Goal: Obtain resource: Download file/media

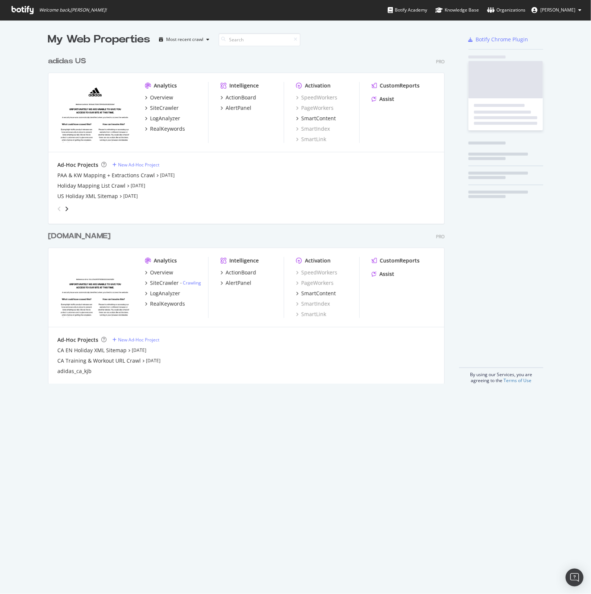
scroll to position [330, 395]
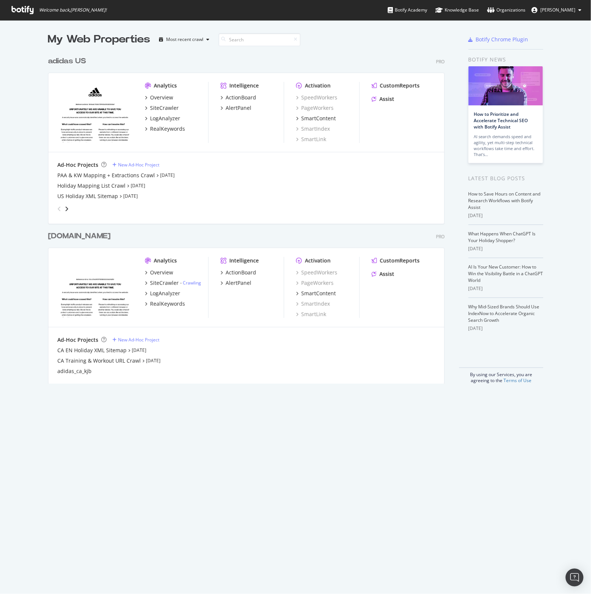
click at [58, 62] on div "adidas US" at bounding box center [67, 61] width 38 height 11
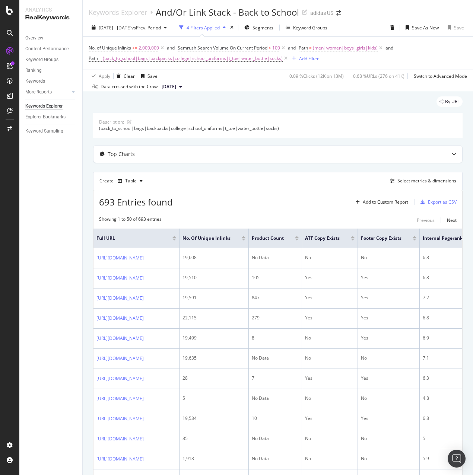
drag, startPoint x: 497, startPoint y: 5, endPoint x: 269, endPoint y: 165, distance: 279.0
click at [161, 31] on span "vs Prev. Period" at bounding box center [145, 28] width 29 height 6
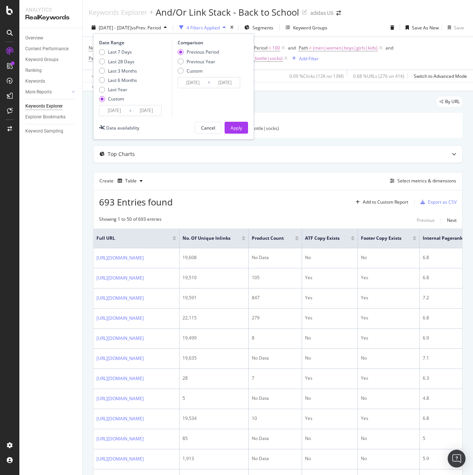
click at [114, 113] on input "[DATE]" at bounding box center [114, 110] width 30 height 10
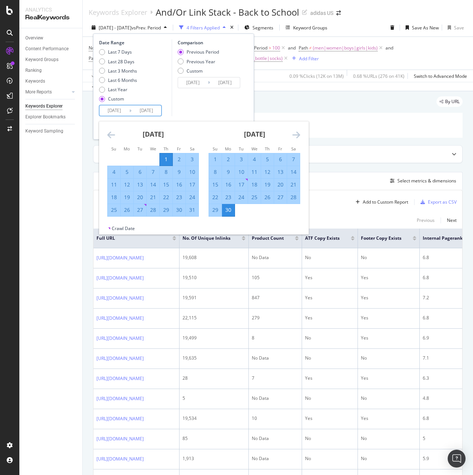
click at [303, 137] on div "[DATE] 1 2 3 4 5 6 7 8 9 10 11 12 13 14 15 16 17 18 19 20 21 22 23 24 25 26 27 …" at bounding box center [254, 168] width 101 height 95
click at [298, 137] on icon "Move forward to switch to the next month." at bounding box center [296, 134] width 8 height 9
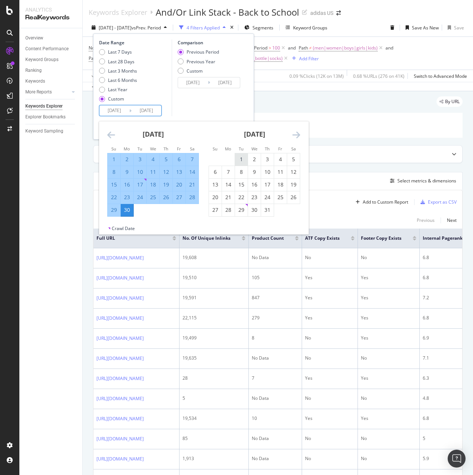
click at [244, 160] on div "1" at bounding box center [241, 159] width 13 height 7
type input "[DATE]"
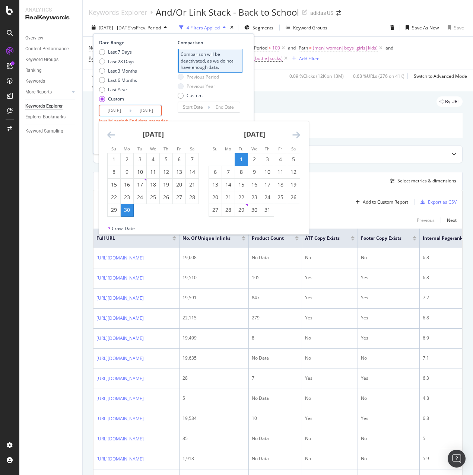
click at [146, 109] on input "[DATE]" at bounding box center [146, 110] width 30 height 10
click at [296, 132] on icon "Move forward to switch to the next month." at bounding box center [296, 134] width 8 height 9
click at [238, 211] on div "31" at bounding box center [241, 209] width 13 height 7
type input "[DATE]"
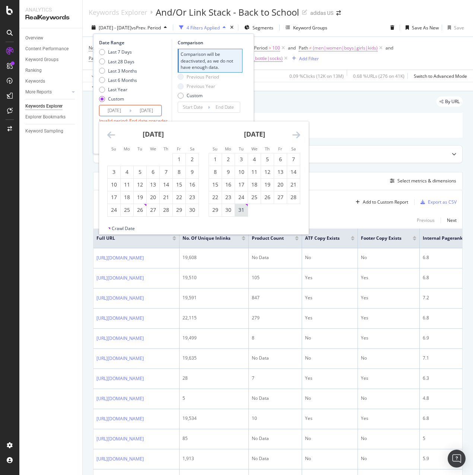
type input "[DATE]"
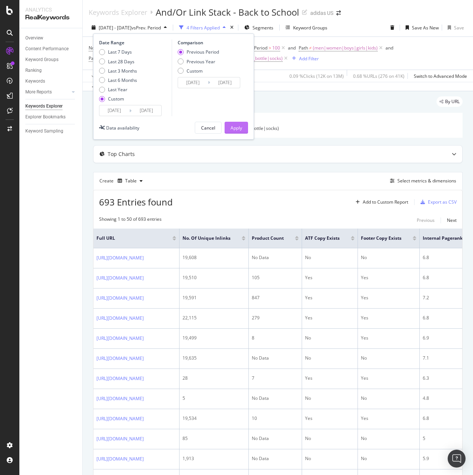
click at [232, 132] on div "Apply" at bounding box center [236, 127] width 12 height 11
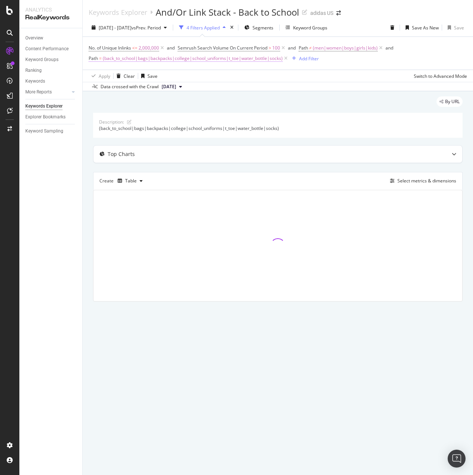
click at [145, 60] on span "(back_to_school|bags|backpacks|college|school_uniforms|t_toe|water_bottle|socks)" at bounding box center [193, 58] width 180 height 10
click at [128, 91] on input "(back_to_school|bags|backpacks|college|school_uniforms|t_toe|water_bottle|socks)" at bounding box center [130, 89] width 70 height 12
type input "(accessories"
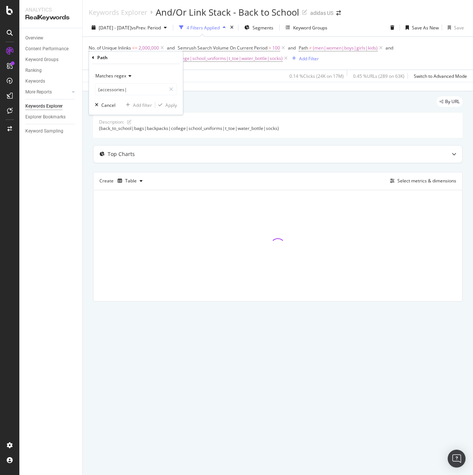
click at [119, 82] on div "Matches regex (accessories|" at bounding box center [136, 82] width 82 height 25
click at [131, 91] on input "(accessories|" at bounding box center [130, 89] width 70 height 12
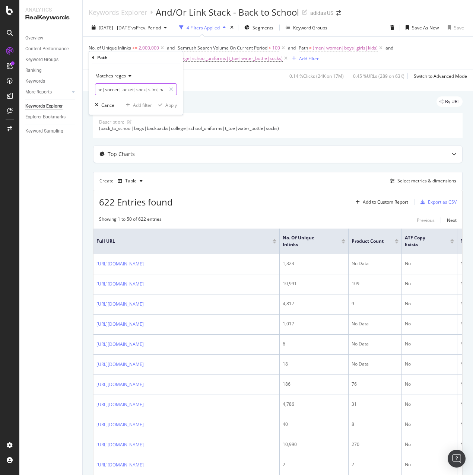
scroll to position [0, 118]
click at [148, 92] on input "(accessories|fleece|sweatshirts|matching_sets|mini_me|soccer|jacket|sock|slim|h…" at bounding box center [130, 89] width 70 height 12
click at [149, 91] on input "(accessories|fleece|sweatshirts|matching_sets|mini_me|soccer|jacket|sock|slim|h…" at bounding box center [130, 89] width 70 height 12
click at [155, 90] on input "(accessories|fleece|sweatshirts|matching_sets|mini_me|soccer|jacket|sock|slim|h…" at bounding box center [130, 89] width 70 height 12
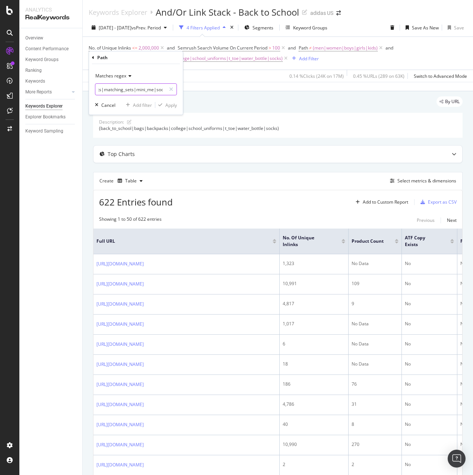
scroll to position [0, 118]
drag, startPoint x: 156, startPoint y: 89, endPoint x: 201, endPoint y: 87, distance: 45.1
click at [201, 87] on body "Analytics RealKeywords Overview Content Performance Keyword Groups Ranking Keyw…" at bounding box center [236, 237] width 473 height 475
click at [139, 90] on input "(accessories|fleece|sweatshirts|matching_sets|mini_me|soccer|jacket|sock|slim|h…" at bounding box center [130, 89] width 70 height 12
click at [147, 87] on input "(accessories|fleece|sweatshirts|matching_sets|mini_me|soccer|jacket|sock|slim|h…" at bounding box center [130, 89] width 70 height 12
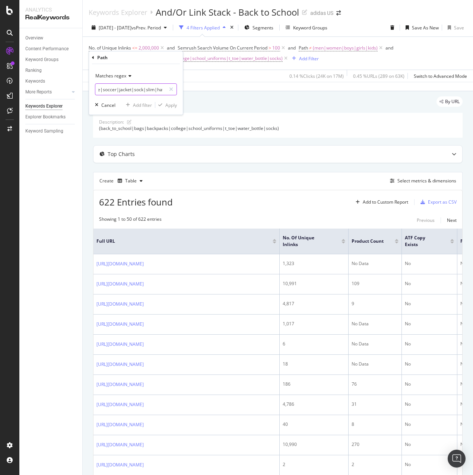
click at [147, 87] on input "(accessories|fleece|sweatshirts|matching_sets|mini_me|soccer|jacket|sock|slim|h…" at bounding box center [130, 89] width 70 height 12
click at [162, 88] on input "(accessories|fleece|sweatshirts|matching_sets|mini_me|soccer|jacket|sock|low_pr…" at bounding box center [130, 89] width 70 height 12
drag, startPoint x: 159, startPoint y: 90, endPoint x: 214, endPoint y: 89, distance: 55.5
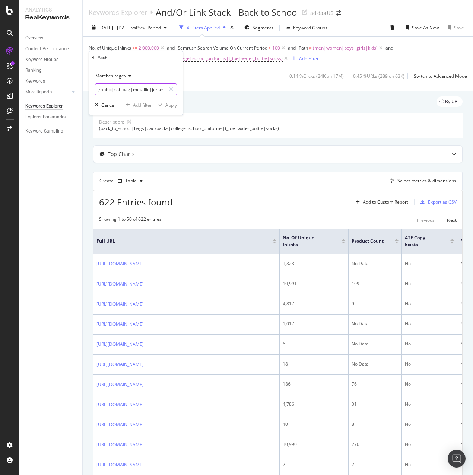
click at [214, 89] on body "Analytics RealKeywords Overview Content Performance Keyword Groups Ranking Keyw…" at bounding box center [236, 237] width 473 height 475
click at [160, 88] on input "(accessories|fleece|sweatshirts|matching_sets|mini_me|soccer|jacket|sock|low_pr…" at bounding box center [130, 89] width 70 height 12
click at [151, 89] on input "(accessories|fleece|sweatshirts|matching_sets|mini_me|soccer|jacket|sock|low_pr…" at bounding box center [130, 89] width 70 height 12
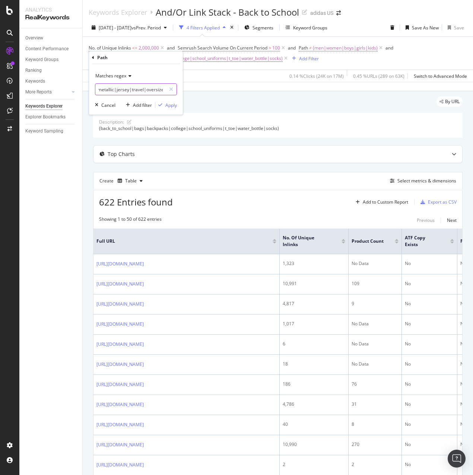
drag, startPoint x: 151, startPoint y: 89, endPoint x: 217, endPoint y: 92, distance: 66.0
click at [217, 92] on body "Analytics RealKeywords Overview Content Performance Keyword Groups Ranking Keyw…" at bounding box center [236, 237] width 473 height 475
click at [161, 89] on input "(accessories|fleece|sweatshirts|matching_sets|mini_me|soccer|jacket|sock|low_pr…" at bounding box center [130, 89] width 70 height 12
click at [155, 91] on input "(accessories|fleece|sweatshirts|matching_sets|mini_me|soccer|jacket|sock|low_pr…" at bounding box center [130, 89] width 70 height 12
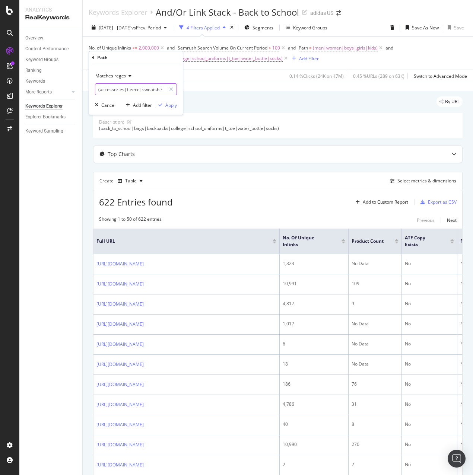
click at [156, 88] on input "(accessories|fleece|sweatshirts|matching_sets|mini_me|soccer|jacket|sock|low_pr…" at bounding box center [130, 89] width 70 height 12
drag, startPoint x: 153, startPoint y: 88, endPoint x: 184, endPoint y: 88, distance: 30.9
click at [184, 88] on body "Analytics RealKeywords Overview Content Performance Keyword Groups Ranking Keyw…" at bounding box center [236, 237] width 473 height 475
click at [158, 92] on input "(accessories|fleece|sweatshirts|matching_sets|mini_me|soccer|jacket|sock|low_pr…" at bounding box center [130, 89] width 70 height 12
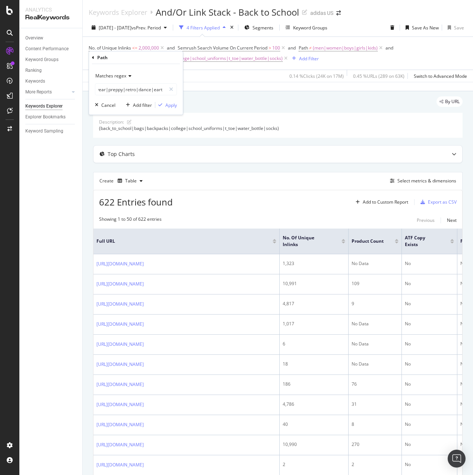
scroll to position [0, 0]
click at [154, 87] on input "(accessories|fleece|sweatshirts|matching_sets|mini_me|soccer|jacket|sock|low_pr…" at bounding box center [130, 89] width 70 height 12
drag, startPoint x: 147, startPoint y: 90, endPoint x: 233, endPoint y: 89, distance: 86.0
click at [233, 89] on body "Analytics RealKeywords Overview Content Performance Keyword Groups Ranking Keyw…" at bounding box center [236, 237] width 473 height 475
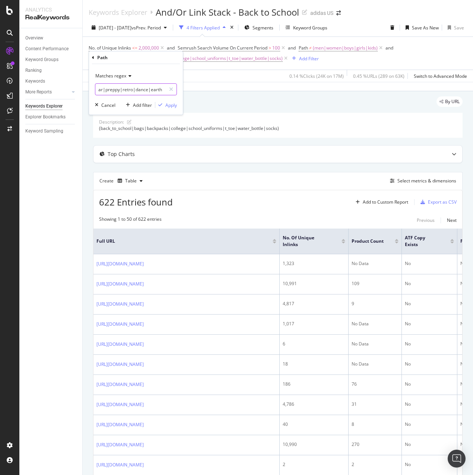
click at [159, 87] on input "(accessories|fleece|sweatshirts|matching_sets|mini_me|soccer|jacket|sock|low_pr…" at bounding box center [130, 89] width 70 height 12
drag, startPoint x: 150, startPoint y: 89, endPoint x: 86, endPoint y: 90, distance: 63.7
click at [86, 90] on body "Analytics RealKeywords Overview Content Performance Keyword Groups Ranking Keyw…" at bounding box center [236, 237] width 473 height 475
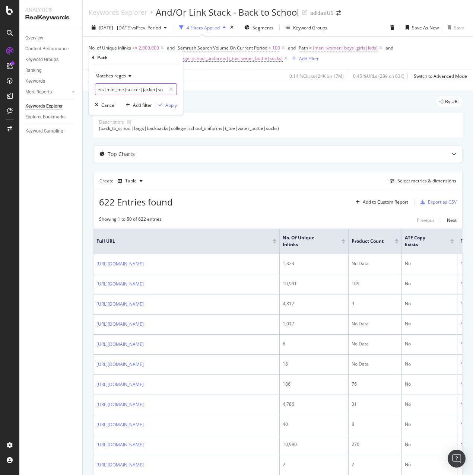
drag, startPoint x: 126, startPoint y: 90, endPoint x: 154, endPoint y: 91, distance: 27.6
click at [154, 91] on input "(accessories|fleece|sweatshirts|matching_sets|mini_me|soccer|jacket|sock|low_pr…" at bounding box center [130, 89] width 70 height 12
click at [153, 88] on input "(accessories|fleece|sweatshirts|matching_sets|mini_me|soccer|jacket|sock|low_pr…" at bounding box center [130, 89] width 70 height 12
drag, startPoint x: 154, startPoint y: 90, endPoint x: 179, endPoint y: 90, distance: 25.3
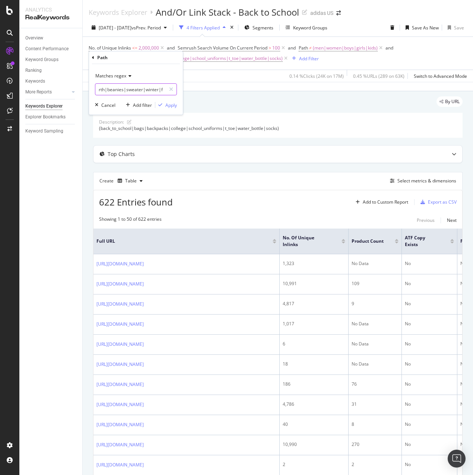
click at [179, 90] on div "Matches regex (accessories|fleece|sweatshirts|matching_sets|mini_me|soccer|jack…" at bounding box center [136, 89] width 94 height 51
click at [163, 89] on input "(accessories|fleece|sweatshirts|matching_sets|mini_me|soccer|jacket|sock|low_pr…" at bounding box center [130, 89] width 70 height 12
click at [155, 89] on input "(accessories|fleece|sweatshirts|matching_sets|mini_me|soccer|jacket|sock|low_pr…" at bounding box center [130, 89] width 70 height 12
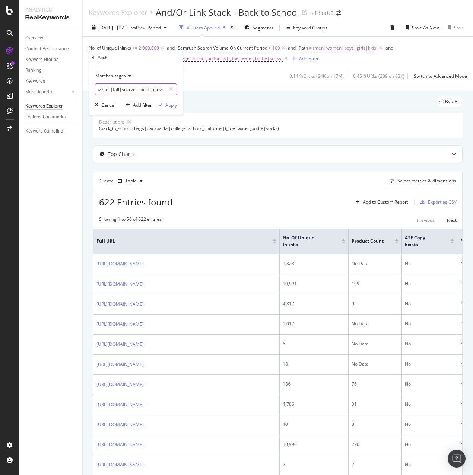
drag, startPoint x: 148, startPoint y: 89, endPoint x: 188, endPoint y: 89, distance: 40.2
click at [188, 89] on body "Analytics RealKeywords Overview Content Performance Keyword Groups Ranking Keyw…" at bounding box center [236, 237] width 473 height 475
click at [161, 91] on input "(accessories|fleece|sweatshirts|matching_sets|mini_me|soccer|jacket|sock|low_pr…" at bounding box center [130, 89] width 70 height 12
click at [153, 91] on input "(accessories|fleece|sweatshirts|matching_sets|mini_me|soccer|jacket|sock|low_pr…" at bounding box center [130, 89] width 70 height 12
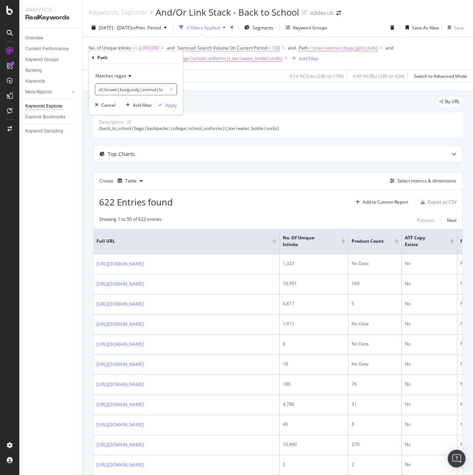
scroll to position [0, 599]
drag, startPoint x: 140, startPoint y: 89, endPoint x: 189, endPoint y: 90, distance: 49.2
click at [221, 85] on body "Analytics RealKeywords Overview Content Performance Keyword Groups Ranking Keyw…" at bounding box center [236, 237] width 473 height 475
click at [161, 89] on input "(accessories|fleece|sweatshirts|matching_sets|mini_me|soccer|jacket|sock|low_pr…" at bounding box center [130, 89] width 70 height 12
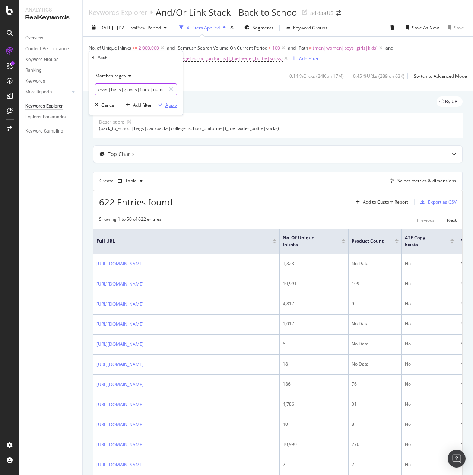
type input "(accessories|fleece|sweatshirts|matching_sets|mini_me|soccer|jacket|sock|low_pr…"
click at [172, 104] on div "Apply" at bounding box center [171, 105] width 12 height 6
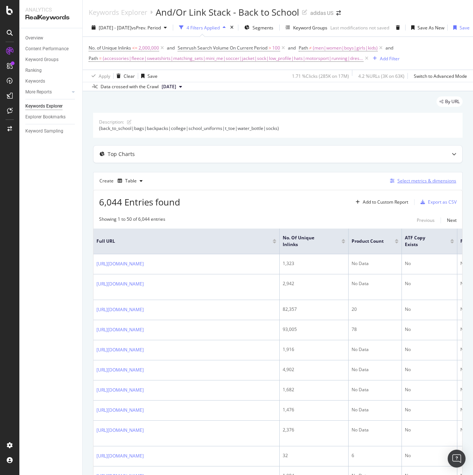
click at [429, 184] on div "Select metrics & dimensions" at bounding box center [426, 181] width 59 height 6
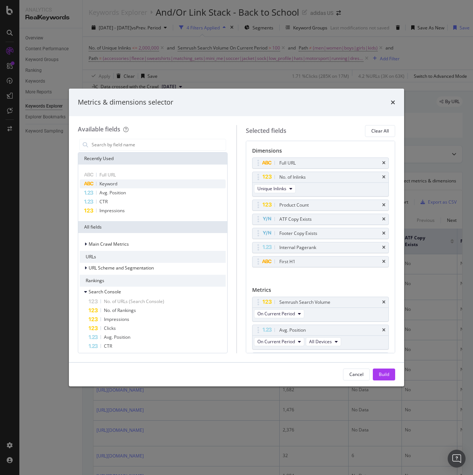
click at [120, 184] on div "Keyword" at bounding box center [153, 183] width 146 height 9
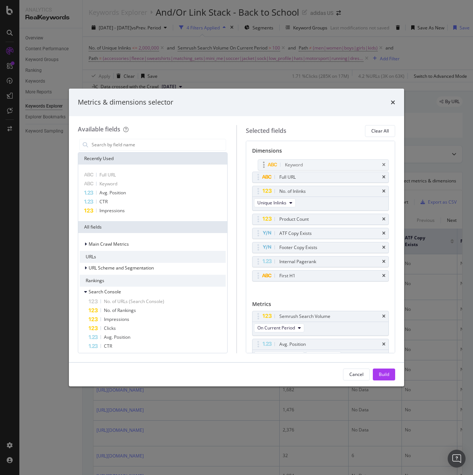
drag, startPoint x: 267, startPoint y: 278, endPoint x: 273, endPoint y: 167, distance: 111.1
click at [273, 167] on body "Analytics RealKeywords Overview Content Performance Keyword Groups Ranking Keyw…" at bounding box center [236, 237] width 473 height 475
drag, startPoint x: 304, startPoint y: 165, endPoint x: 306, endPoint y: 179, distance: 14.0
drag, startPoint x: 315, startPoint y: 274, endPoint x: 311, endPoint y: 191, distance: 83.5
click at [311, 191] on body "Analytics RealKeywords Overview Content Performance Keyword Groups Ranking Keyw…" at bounding box center [236, 237] width 473 height 475
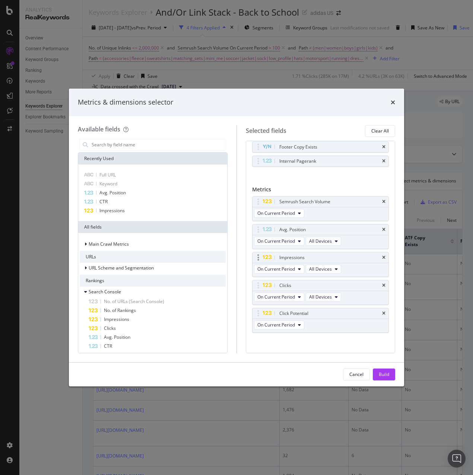
scroll to position [120, 0]
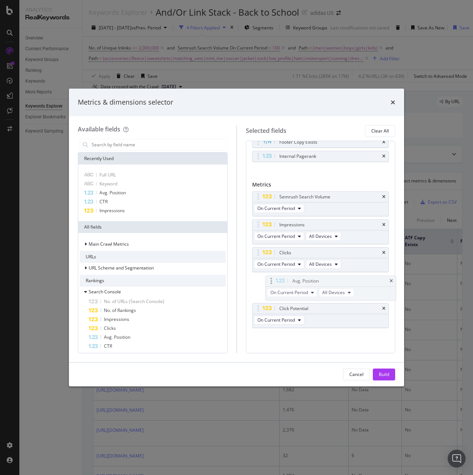
drag, startPoint x: 314, startPoint y: 225, endPoint x: 327, endPoint y: 281, distance: 57.7
drag, startPoint x: 282, startPoint y: 256, endPoint x: 279, endPoint y: 228, distance: 28.5
click at [279, 228] on body "Analytics RealKeywords Overview Content Performance Keyword Groups Ranking Keyw…" at bounding box center [236, 237] width 473 height 475
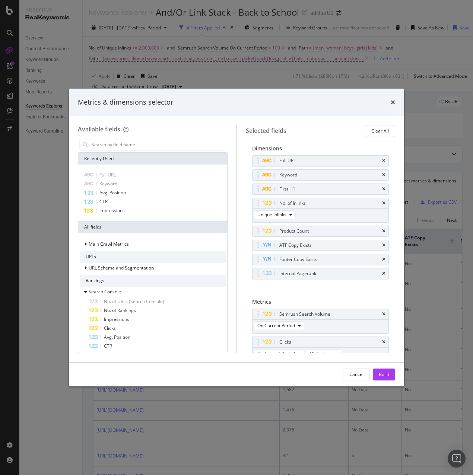
scroll to position [0, 0]
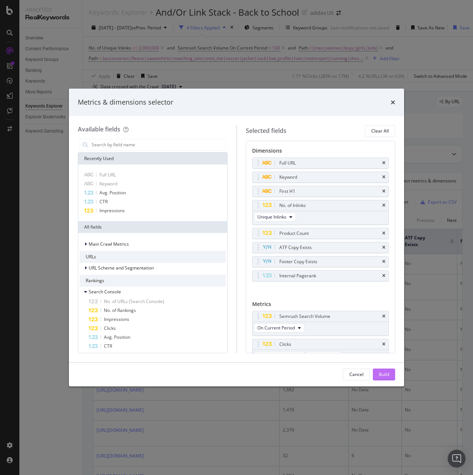
click at [392, 374] on button "Build" at bounding box center [384, 375] width 22 height 12
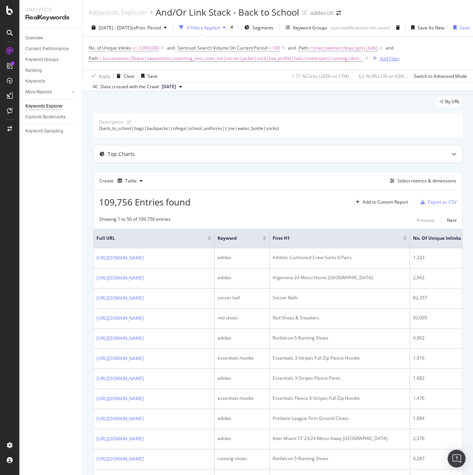
click at [382, 60] on div "Add Filter" at bounding box center [390, 58] width 20 height 6
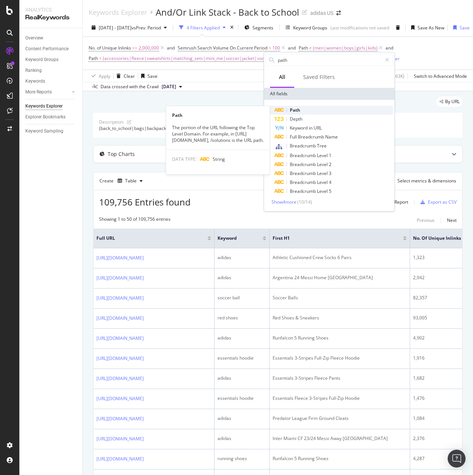
type input "path"
click at [314, 110] on div "Path" at bounding box center [333, 110] width 118 height 9
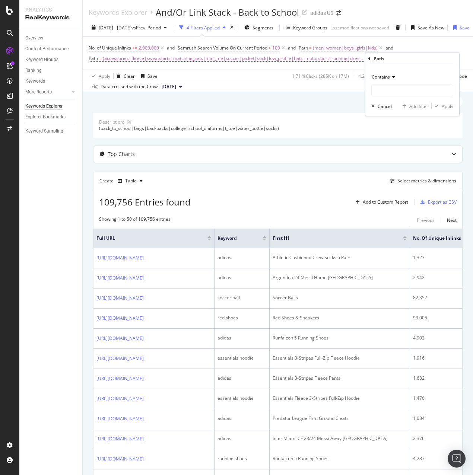
click at [389, 77] on span "Contains" at bounding box center [381, 77] width 18 height 6
click at [403, 156] on div "Doesn't contain" at bounding box center [413, 160] width 80 height 10
click at [390, 86] on input "text" at bounding box center [412, 91] width 81 height 12
type input "html"
click at [445, 104] on div "Apply" at bounding box center [448, 106] width 12 height 6
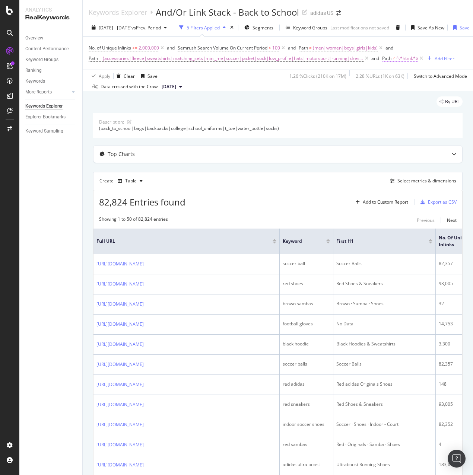
click at [398, 58] on span "^.*html.*$" at bounding box center [407, 58] width 22 height 10
click at [351, 73] on span "Doesn't contain" at bounding box center [342, 76] width 32 height 6
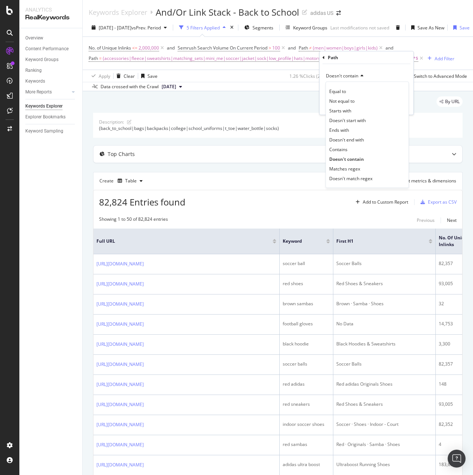
drag, startPoint x: 360, startPoint y: 178, endPoint x: 362, endPoint y: 131, distance: 46.2
click at [360, 178] on span "Doesn't match regex" at bounding box center [350, 178] width 43 height 6
click at [328, 89] on input "html" at bounding box center [361, 89] width 70 height 12
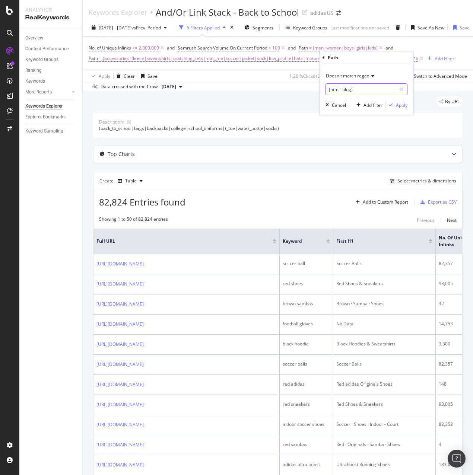
type input "(html|blog)"
click at [407, 104] on div "Apply" at bounding box center [402, 105] width 12 height 6
click at [437, 59] on div "Add Filter" at bounding box center [446, 58] width 20 height 6
click at [410, 47] on div "No. of Unique Inlinks <= 2,000,000 and Semrush Search Volume On Current Period …" at bounding box center [278, 53] width 378 height 21
click at [453, 48] on div "No. of Unique Inlinks <= 2,000,000 and Semrush Search Volume On Current Period …" at bounding box center [278, 53] width 378 height 21
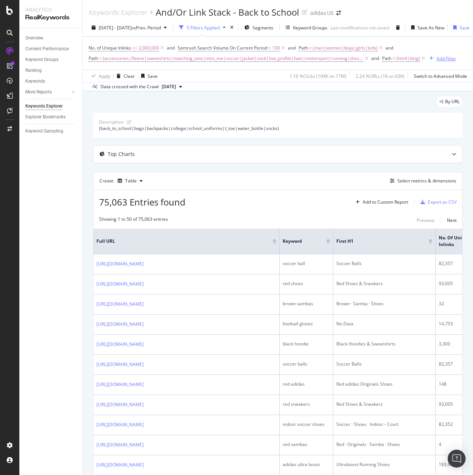
click at [442, 63] on button "Add Filter" at bounding box center [441, 58] width 30 height 9
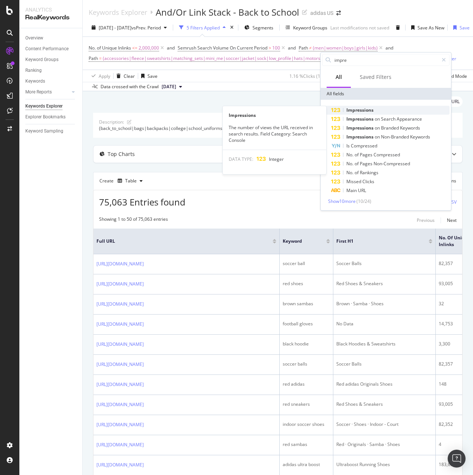
type input "impre"
click at [380, 108] on div "Impressions" at bounding box center [390, 110] width 118 height 9
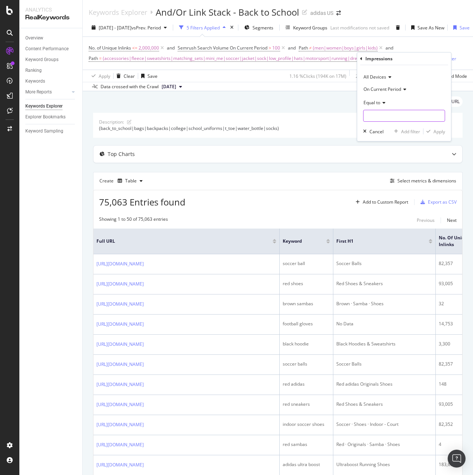
click at [395, 117] on input "number" at bounding box center [404, 116] width 82 height 12
click at [383, 99] on div "Equal to" at bounding box center [404, 102] width 82 height 12
click at [389, 163] on span "Greater than or equal to" at bounding box center [392, 166] width 50 height 6
click at [386, 118] on input "number" at bounding box center [404, 116] width 82 height 12
type input "100"
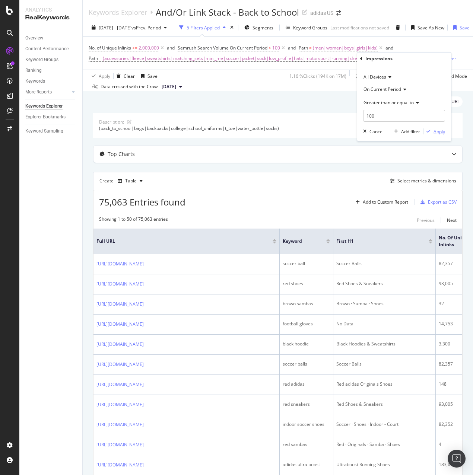
click at [441, 133] on div "Apply" at bounding box center [439, 131] width 12 height 6
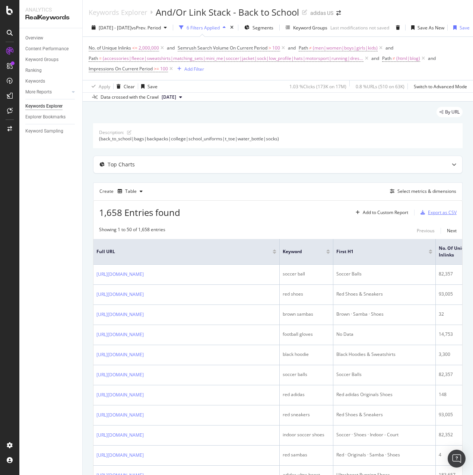
click at [437, 211] on div "Export as CSV" at bounding box center [442, 212] width 29 height 6
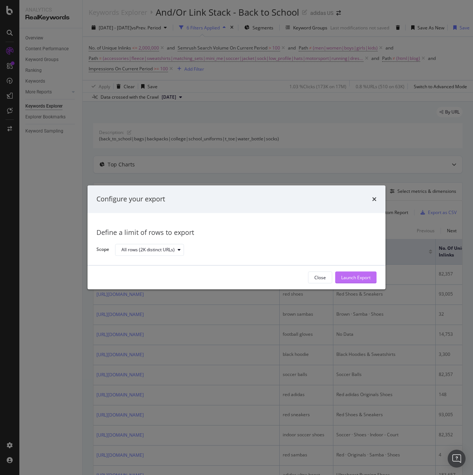
click at [368, 277] on div "Launch Export" at bounding box center [355, 277] width 29 height 6
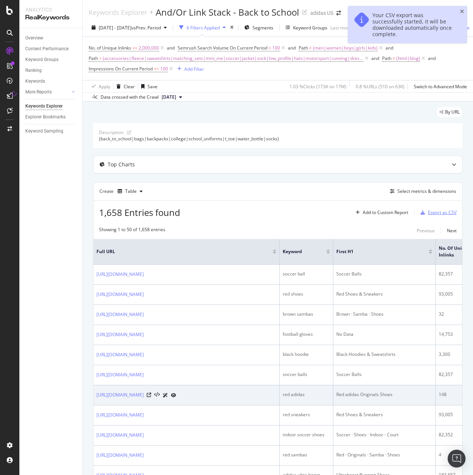
scroll to position [223, 0]
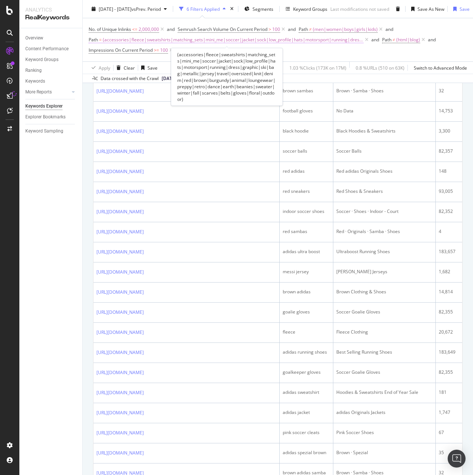
click at [340, 42] on span "(accessories|fleece|sweatshirts|matching_sets|mini_me|soccer|jacket|sock|low_pr…" at bounding box center [233, 40] width 261 height 10
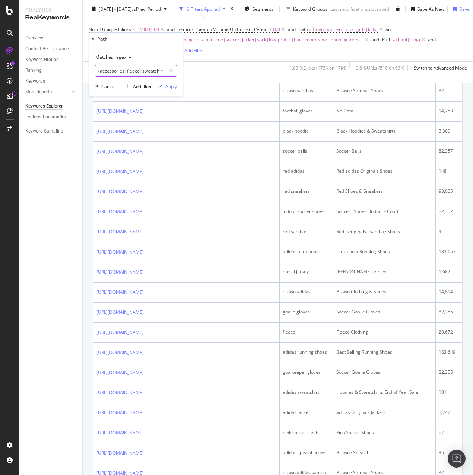
click at [98, 70] on input "(accessories|fleece|sweatshirts|matching_sets|mini_me|soccer|jacket|sock|low_pr…" at bounding box center [130, 71] width 70 height 12
click at [99, 69] on input "(accessories|fleece|sweatshirts|matching_sets|mini_me|soccer|jacket|sock|low_pr…" at bounding box center [130, 71] width 70 height 12
type input "(top_gift|stocking|holiday|accessories|fleece|sweatshirts|matching_sets|mini_me…"
click at [164, 86] on div "button" at bounding box center [160, 86] width 10 height 4
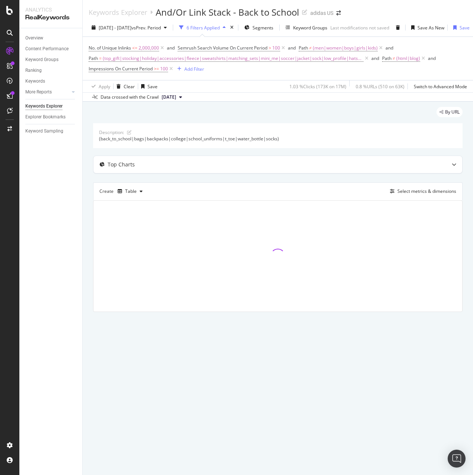
click at [424, 6] on div "Keywords Explorer And/Or Link Stack - Back to School adidas US" at bounding box center [278, 9] width 390 height 19
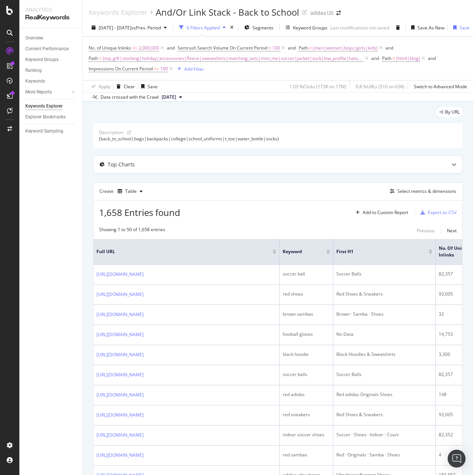
click at [439, 47] on div "No. of Unique Inlinks <= 2,000,000 and Semrush Search Volume On Current Period …" at bounding box center [278, 58] width 378 height 31
click at [259, 49] on span "Semrush Search Volume On Current Period" at bounding box center [223, 48] width 90 height 6
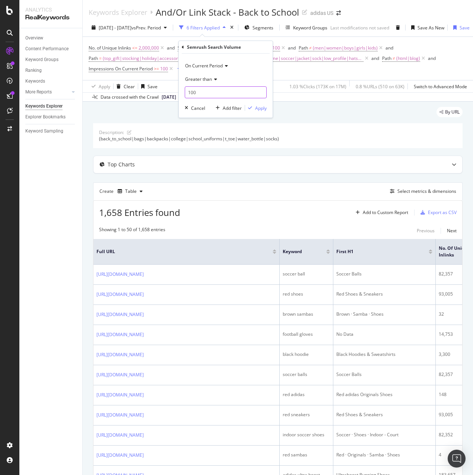
drag, startPoint x: 193, startPoint y: 92, endPoint x: 184, endPoint y: 95, distance: 9.8
click at [184, 95] on div "On Current Period Greater than 100 Cancel Add filter Apply" at bounding box center [226, 86] width 94 height 64
type input "50"
click at [261, 109] on div "Apply" at bounding box center [261, 108] width 12 height 6
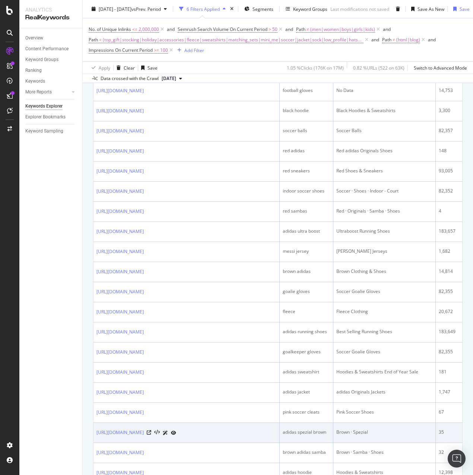
scroll to position [112, 0]
